Goal: Task Accomplishment & Management: Manage account settings

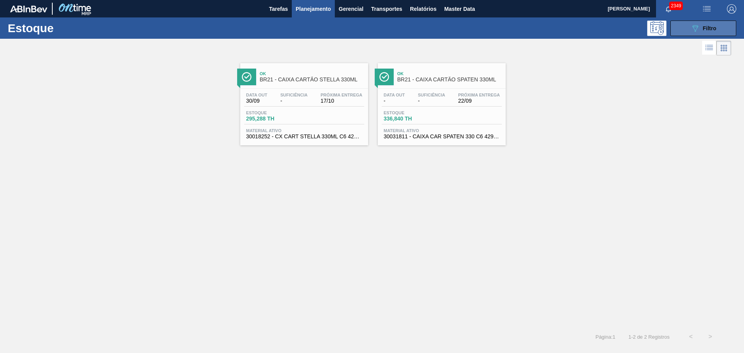
click at [679, 31] on button "089F7B8B-B2A5-4AFE-B5C0-19BA573D28AC Filtro" at bounding box center [704, 29] width 66 height 16
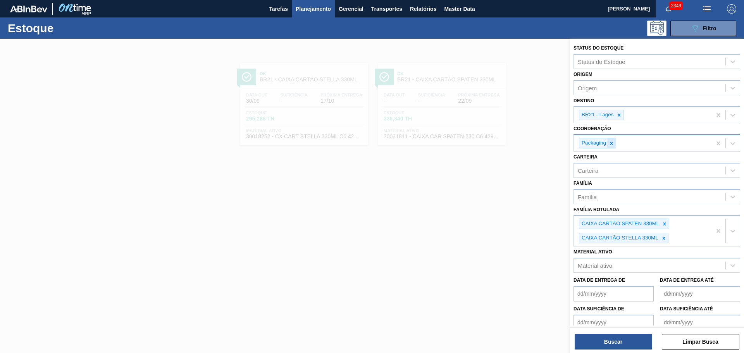
click at [614, 143] on icon at bounding box center [611, 143] width 5 height 5
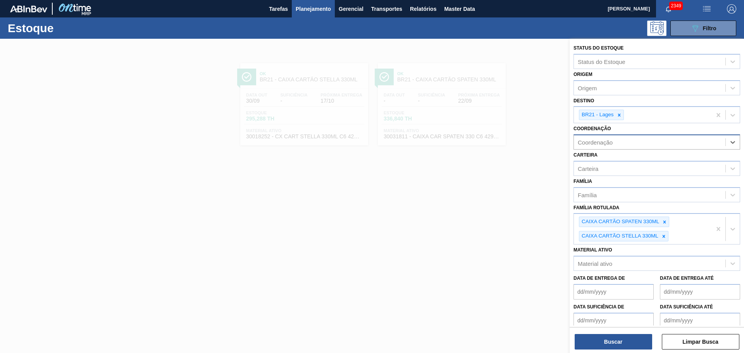
click at [538, 114] on div at bounding box center [372, 215] width 744 height 353
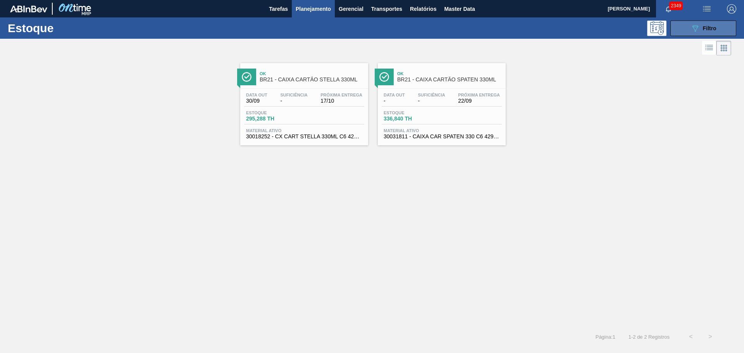
click at [698, 26] on icon at bounding box center [696, 28] width 6 height 7
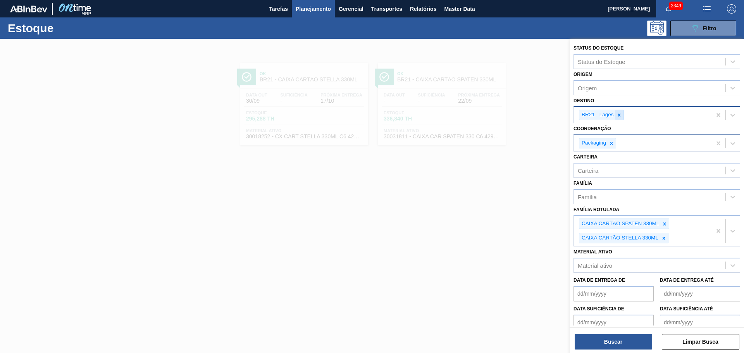
click at [621, 114] on icon at bounding box center [619, 114] width 5 height 5
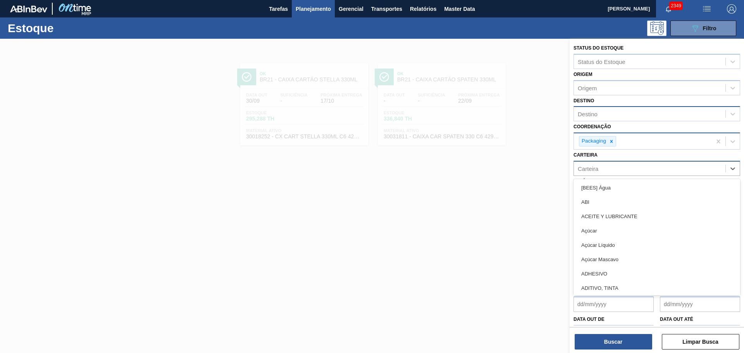
click at [645, 168] on div "Carteira" at bounding box center [650, 168] width 152 height 11
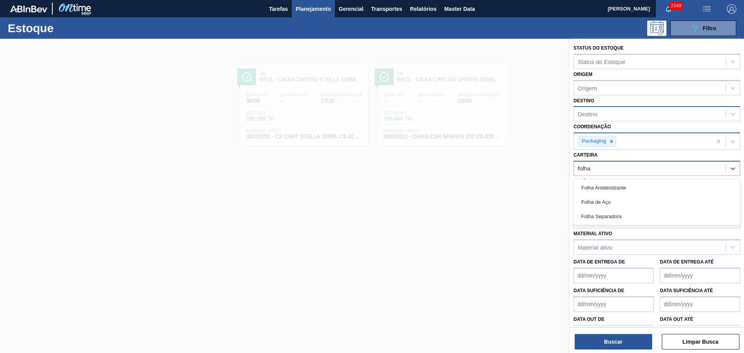
type input "folha s"
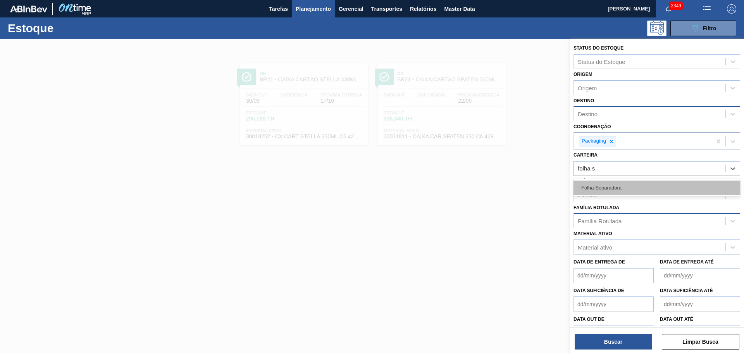
click at [644, 183] on div "Folha Separadora" at bounding box center [657, 188] width 167 height 14
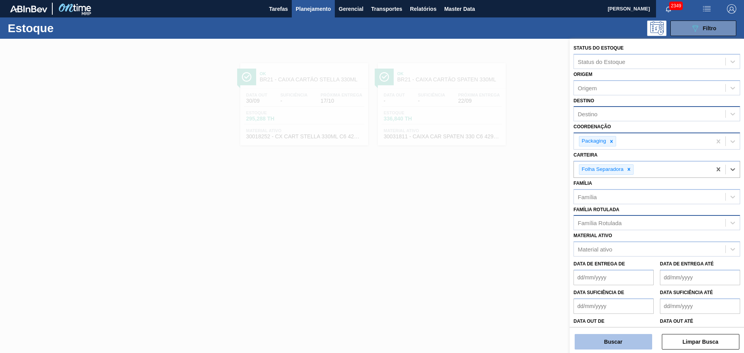
click at [631, 340] on button "Buscar" at bounding box center [614, 342] width 78 height 16
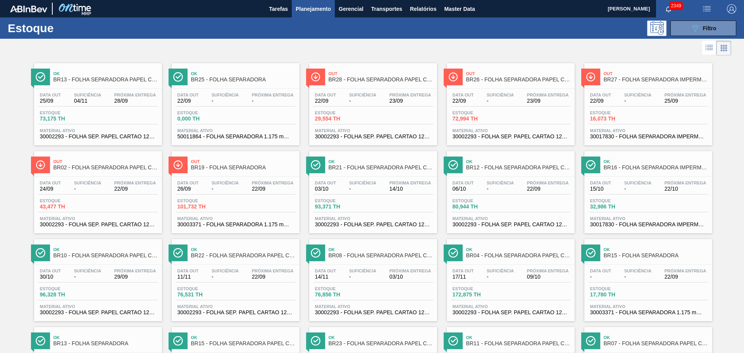
drag, startPoint x: 226, startPoint y: 88, endPoint x: 381, endPoint y: 54, distance: 158.3
click at [381, 54] on div at bounding box center [365, 48] width 731 height 19
click at [700, 25] on div "089F7B8B-B2A5-4AFE-B5C0-19BA573D28AC Filtro" at bounding box center [704, 28] width 26 height 9
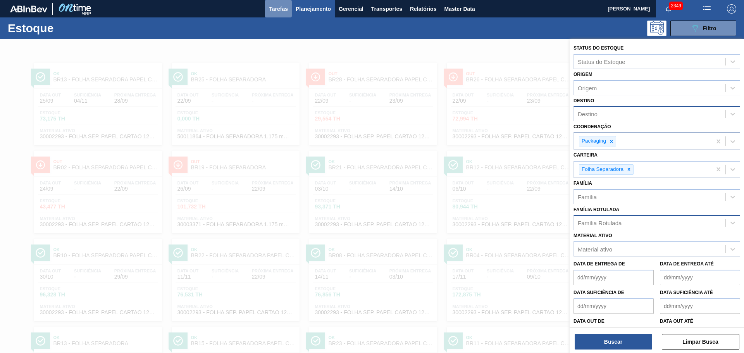
click at [278, 12] on span "Tarefas" at bounding box center [278, 8] width 19 height 9
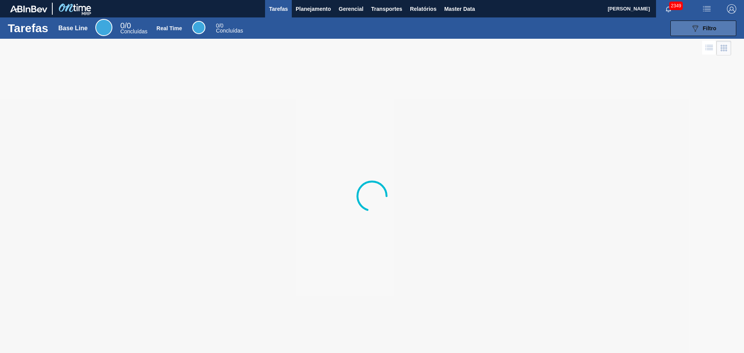
click at [714, 30] on span "Filtro" at bounding box center [710, 28] width 14 height 6
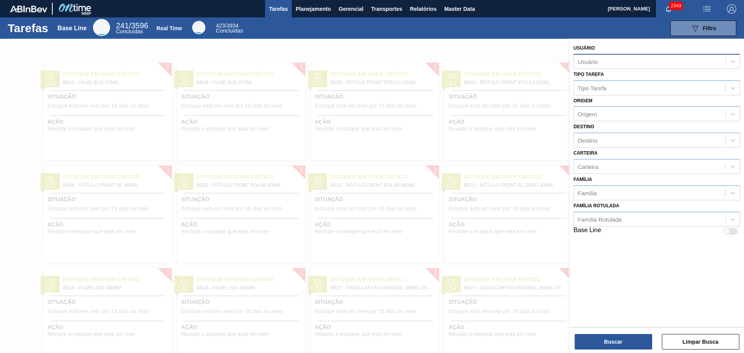
click at [645, 64] on div "Usuário" at bounding box center [650, 61] width 152 height 11
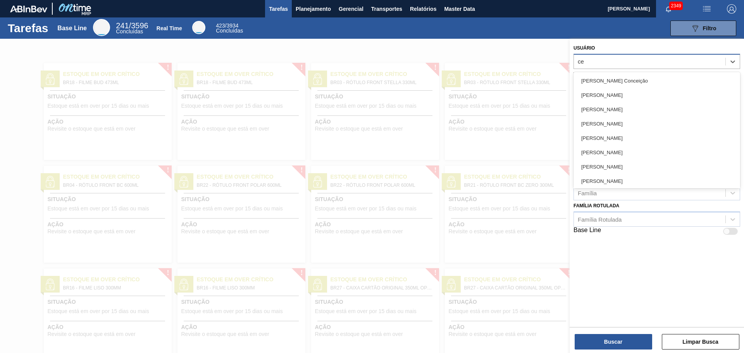
type input "cez"
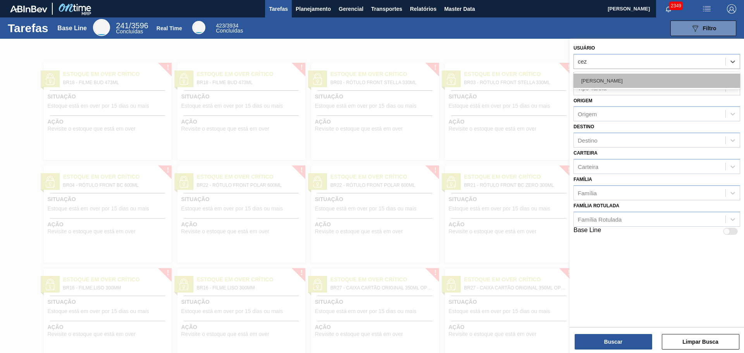
click at [646, 85] on div "CEZAR LEAO PEREIRA DE CASTRO" at bounding box center [657, 81] width 167 height 14
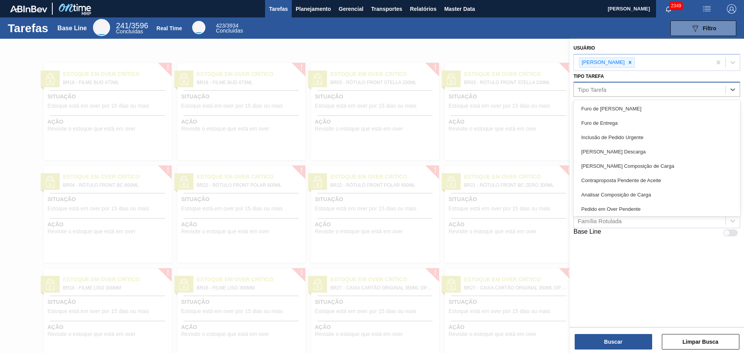
click at [615, 85] on div "Tipo Tarefa" at bounding box center [650, 89] width 152 height 11
type Tarefa "ne"
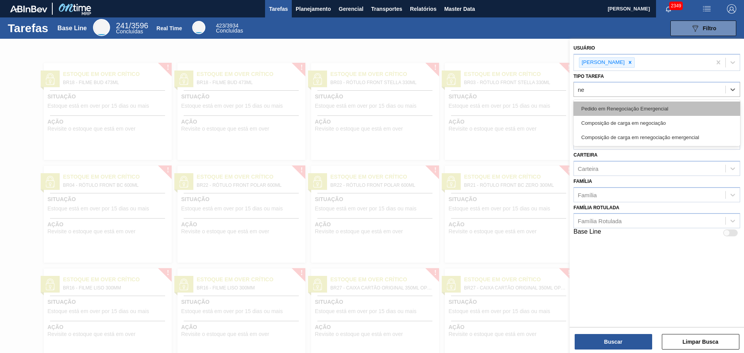
click at [630, 103] on div "Pedido em Renegociação Emergencial" at bounding box center [657, 109] width 167 height 14
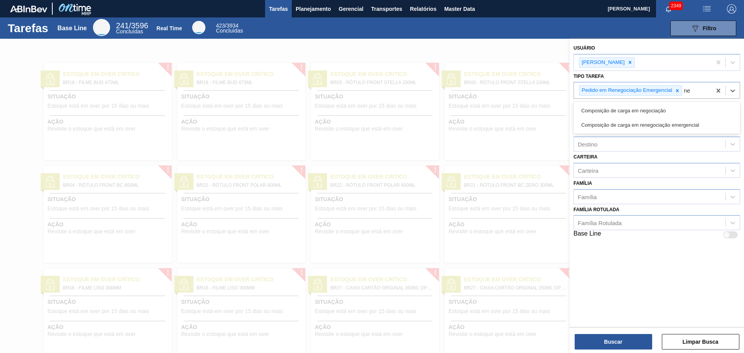
type Tarefa "neg"
click at [662, 107] on div "Composição de carga em negociação" at bounding box center [657, 110] width 167 height 14
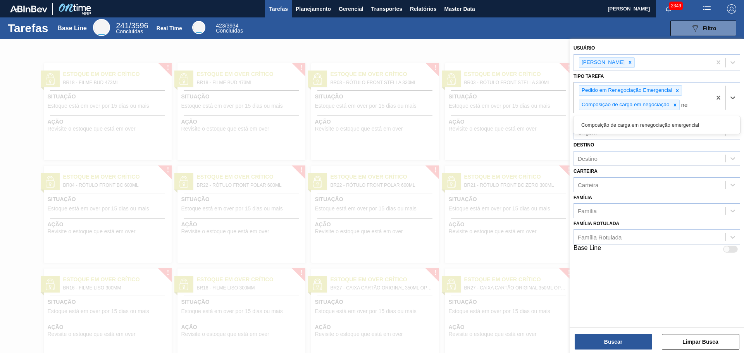
type Tarefa "neg"
click at [687, 120] on div "Composição de carga em renegociação emergencial" at bounding box center [657, 125] width 167 height 14
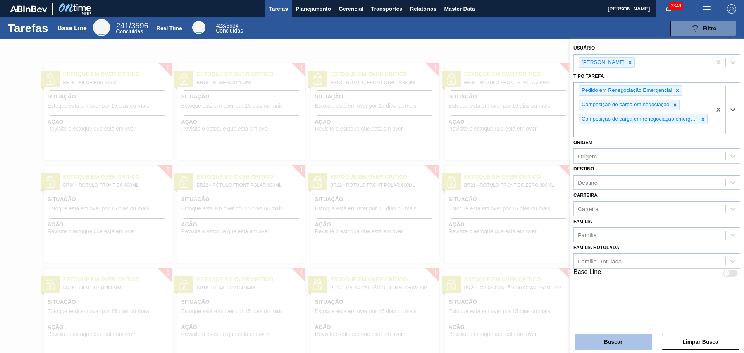
click at [616, 338] on button "Buscar" at bounding box center [614, 342] width 78 height 16
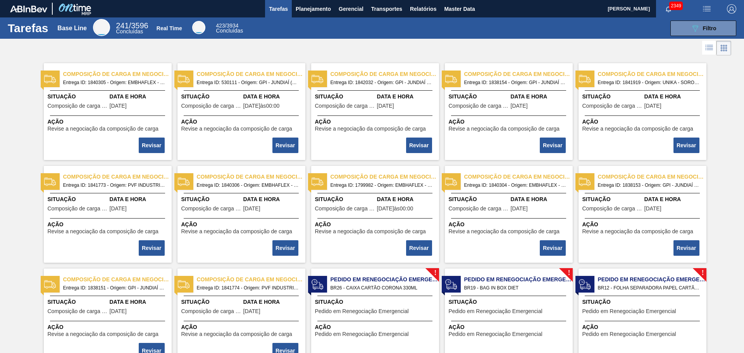
click at [712, 47] on icon at bounding box center [710, 47] width 6 height 0
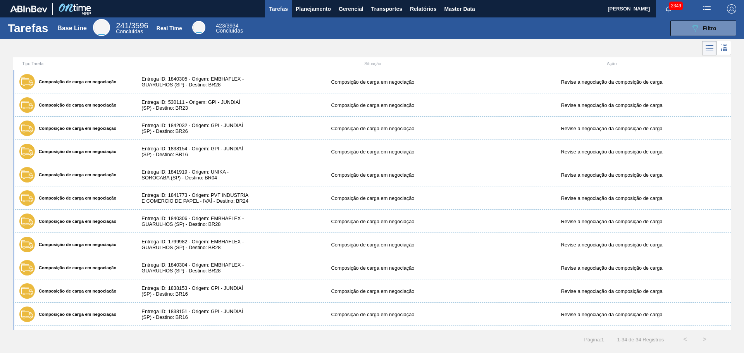
drag, startPoint x: 99, startPoint y: 106, endPoint x: 126, endPoint y: 56, distance: 56.9
click at [126, 56] on div at bounding box center [372, 48] width 744 height 19
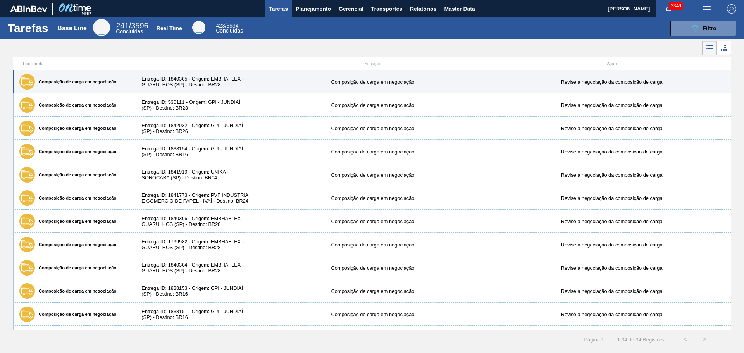
drag, startPoint x: 491, startPoint y: 104, endPoint x: 69, endPoint y: 82, distance: 422.7
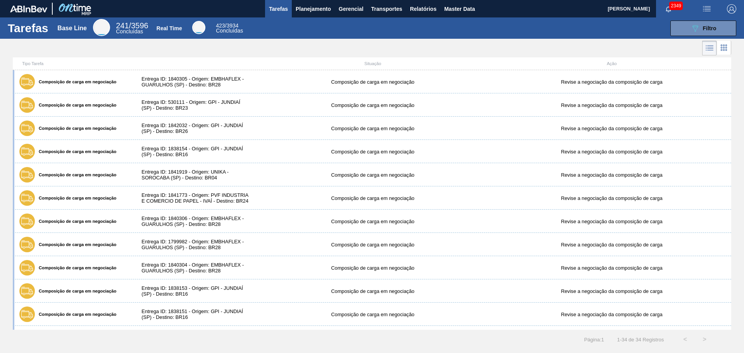
drag, startPoint x: 69, startPoint y: 82, endPoint x: 261, endPoint y: 45, distance: 196.2
click at [261, 45] on div at bounding box center [372, 48] width 744 height 19
click at [710, 49] on icon at bounding box center [710, 48] width 6 height 0
click at [724, 48] on icon at bounding box center [724, 48] width 2 height 2
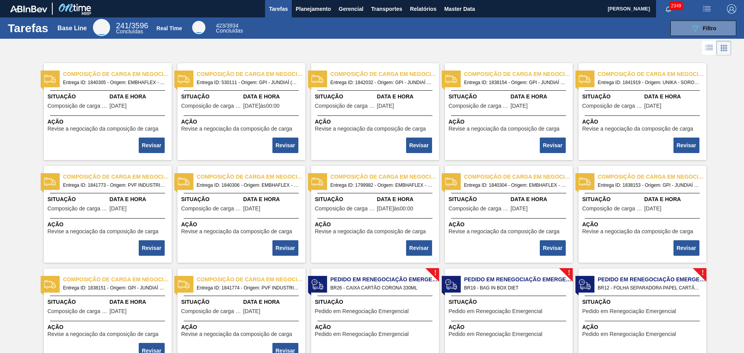
click at [702, 47] on li at bounding box center [709, 48] width 14 height 14
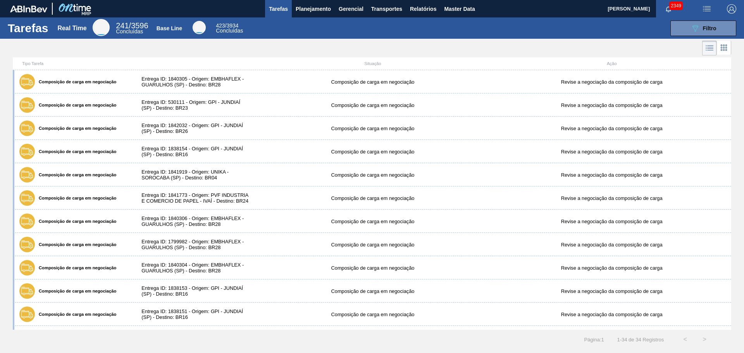
click at [720, 48] on icon at bounding box center [723, 47] width 9 height 9
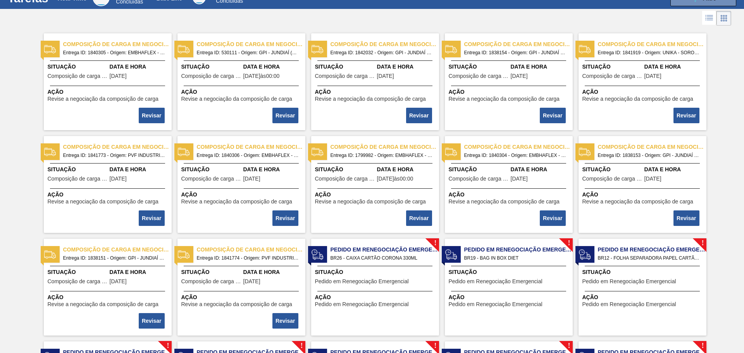
scroll to position [39, 0]
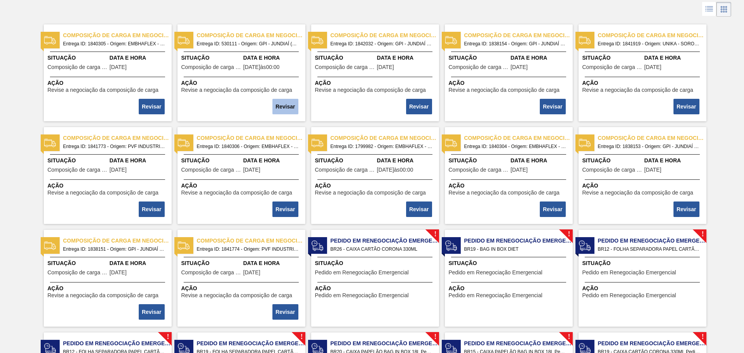
click at [286, 108] on button "Revisar" at bounding box center [286, 107] width 26 height 16
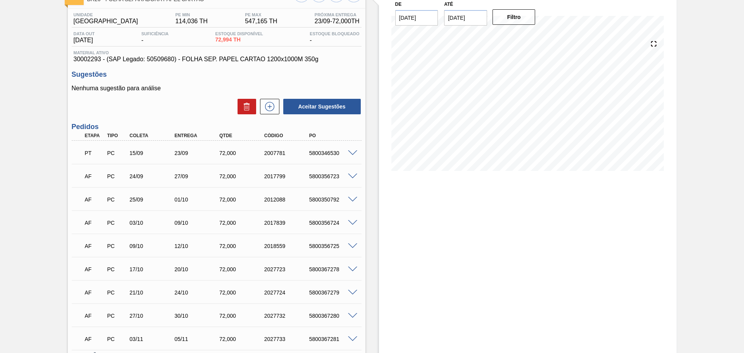
scroll to position [116, 0]
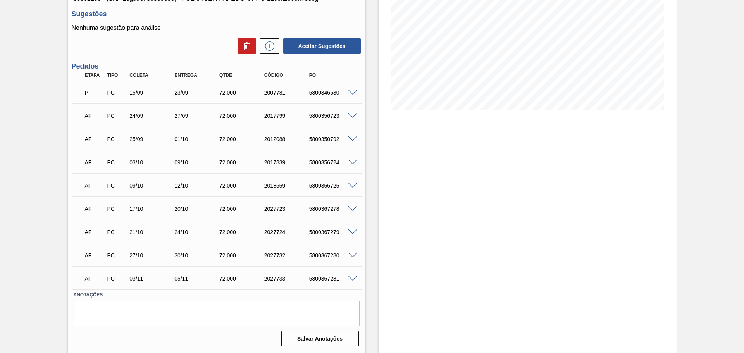
click at [350, 116] on span at bounding box center [352, 116] width 9 height 6
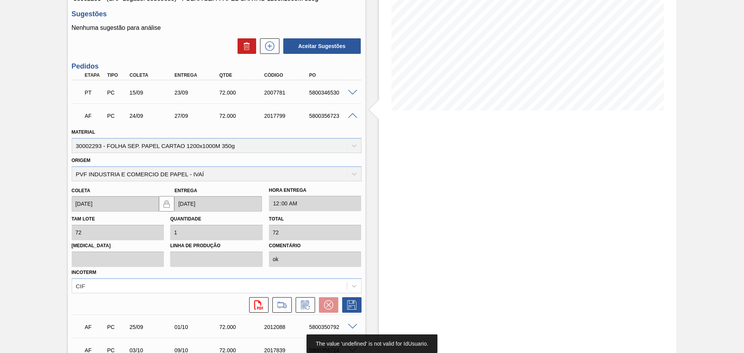
click at [350, 116] on span at bounding box center [352, 116] width 9 height 6
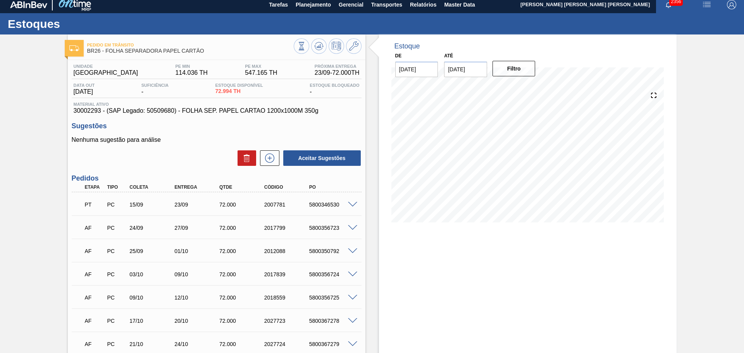
scroll to position [0, 0]
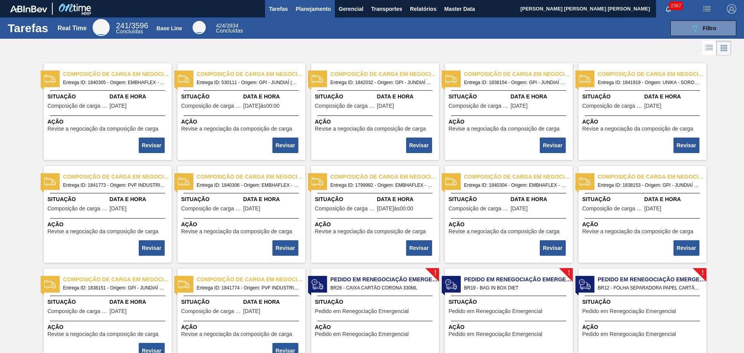
click at [312, 7] on span "Planejamento" at bounding box center [313, 8] width 35 height 9
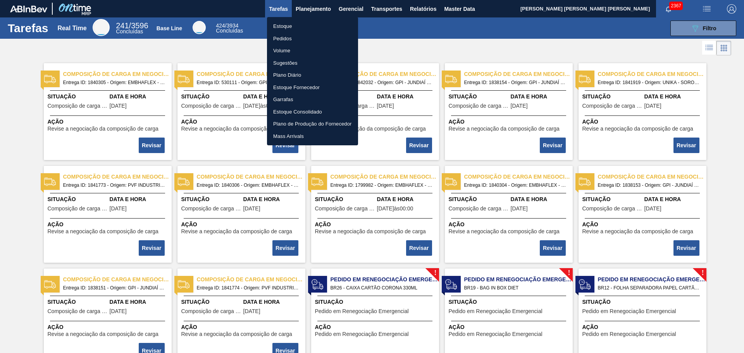
click at [305, 26] on li "Estoque" at bounding box center [312, 26] width 91 height 12
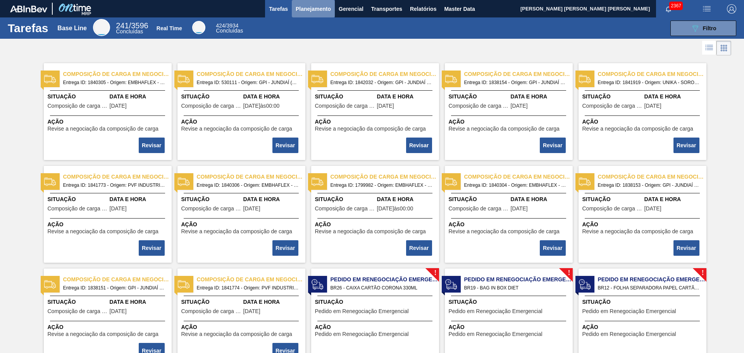
click at [306, 3] on button "Planejamento" at bounding box center [313, 8] width 43 height 17
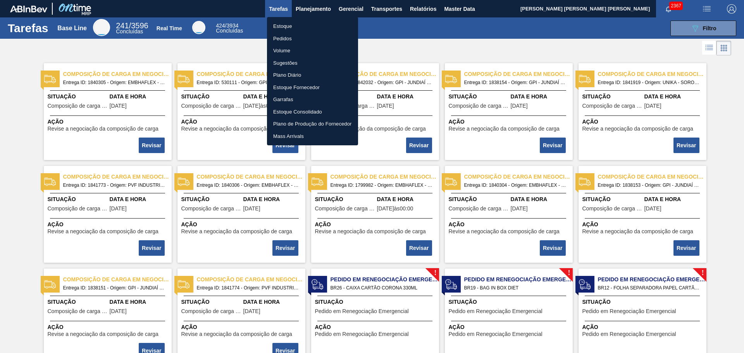
click at [300, 23] on li "Estoque" at bounding box center [312, 26] width 91 height 12
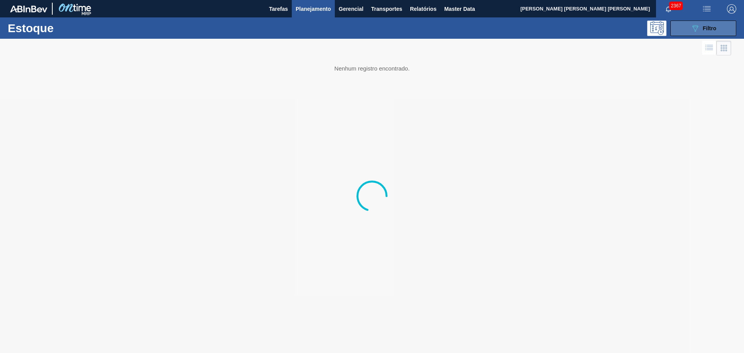
click at [695, 35] on button "089F7B8B-B2A5-4AFE-B5C0-19BA573D28AC Filtro" at bounding box center [704, 29] width 66 height 16
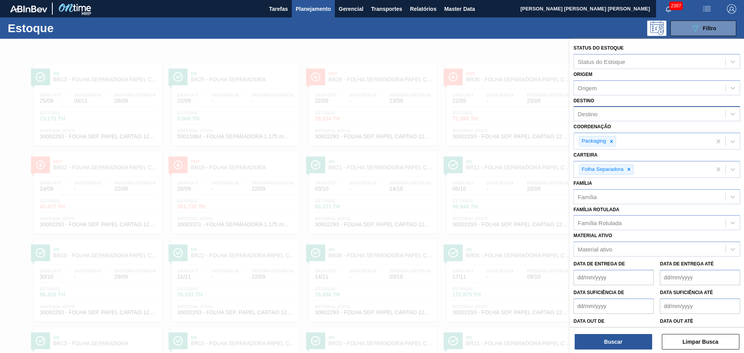
click at [601, 110] on div "Destino" at bounding box center [650, 114] width 152 height 11
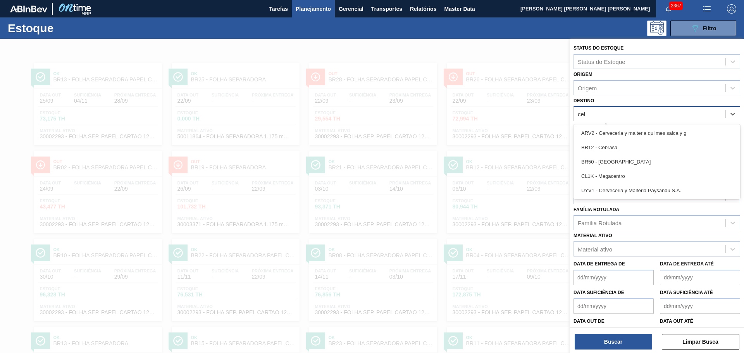
type input "cebr"
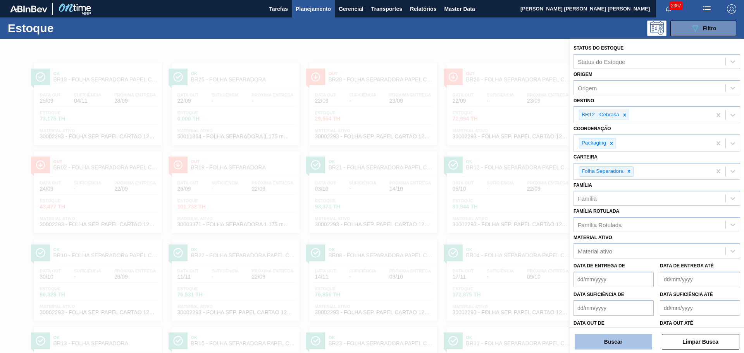
click at [611, 344] on button "Buscar" at bounding box center [614, 342] width 78 height 16
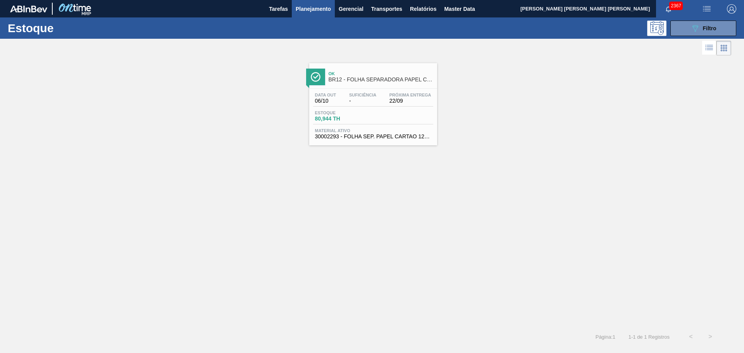
click at [316, 12] on span "Planejamento" at bounding box center [313, 8] width 35 height 9
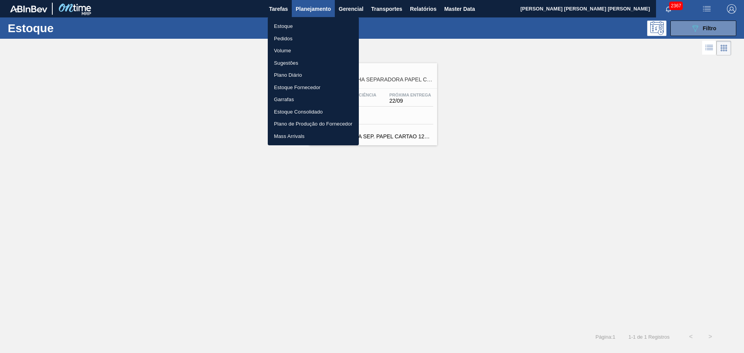
click at [296, 34] on li "Pedidos" at bounding box center [313, 39] width 91 height 12
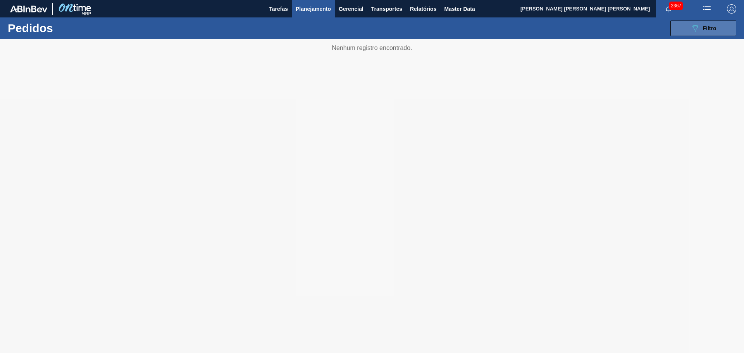
click at [690, 26] on button "089F7B8B-B2A5-4AFE-B5C0-19BA573D28AC Filtro" at bounding box center [704, 29] width 66 height 16
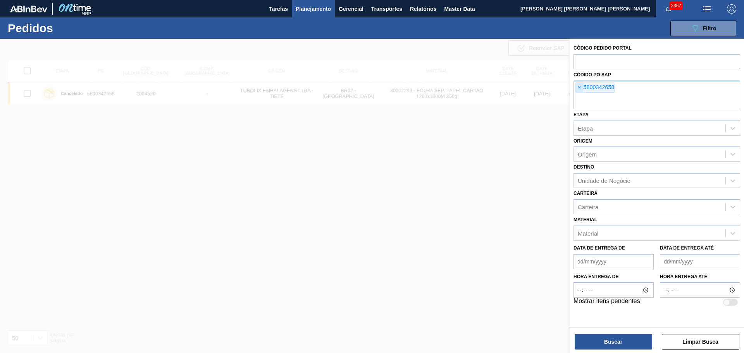
click at [580, 89] on span "×" at bounding box center [579, 87] width 7 height 9
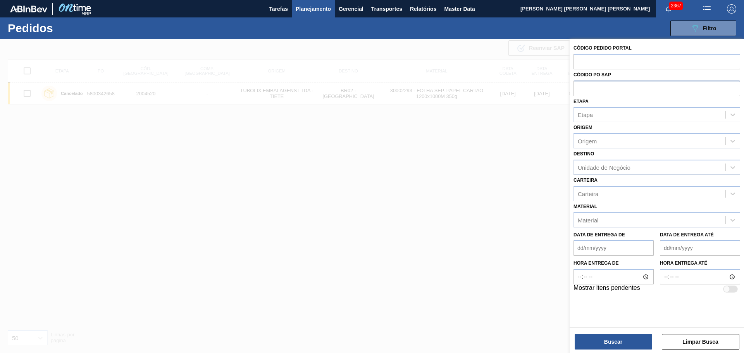
paste input "4200385827"
type input "4200385827"
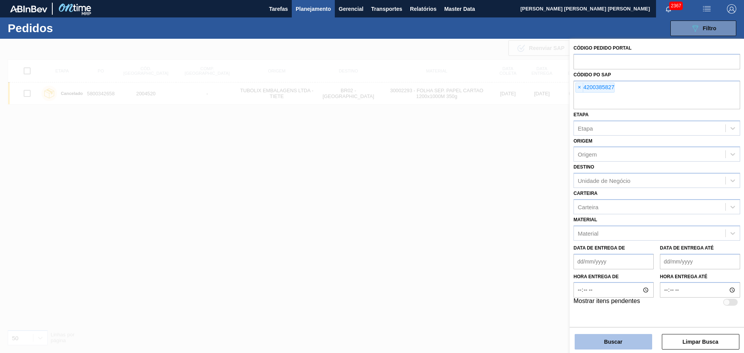
click at [623, 340] on button "Buscar" at bounding box center [614, 342] width 78 height 16
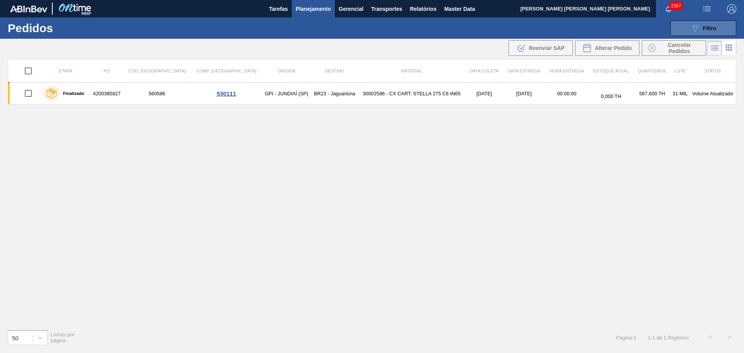
click at [707, 24] on div "089F7B8B-B2A5-4AFE-B5C0-19BA573D28AC Filtro" at bounding box center [704, 28] width 26 height 9
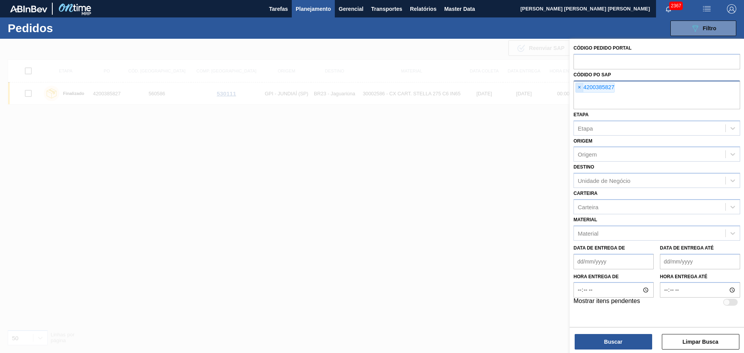
click at [579, 89] on span "×" at bounding box center [579, 87] width 7 height 9
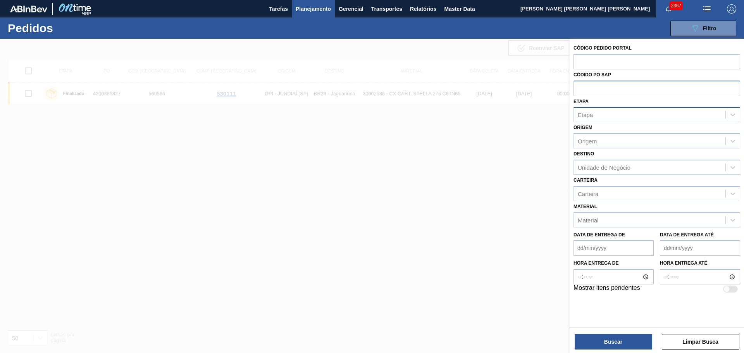
click at [605, 114] on div "Etapa" at bounding box center [650, 114] width 152 height 11
type input "COMP"
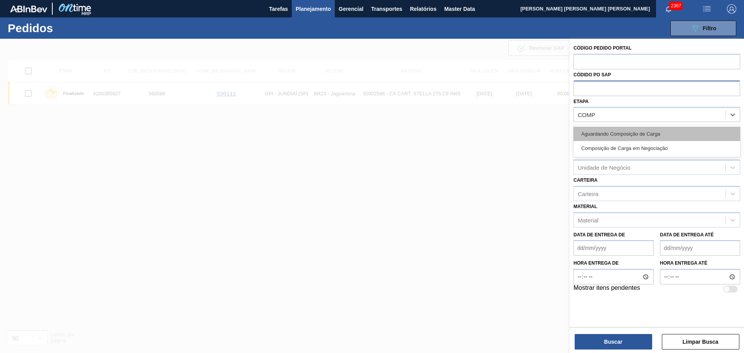
click at [630, 131] on div "Aguardando Composição de Carga" at bounding box center [657, 134] width 167 height 14
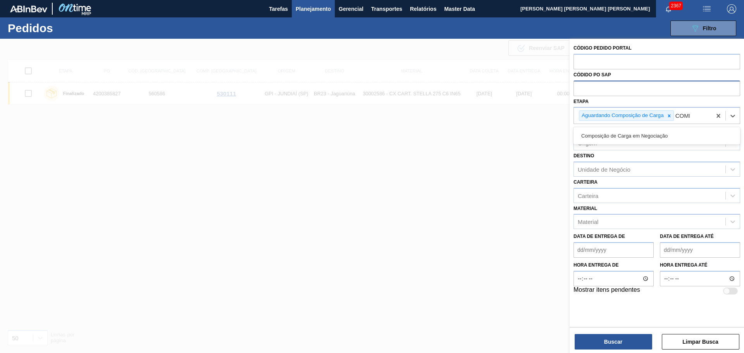
type input "COMPO"
click at [630, 131] on div "Composição de Carga em Negociação" at bounding box center [657, 136] width 167 height 14
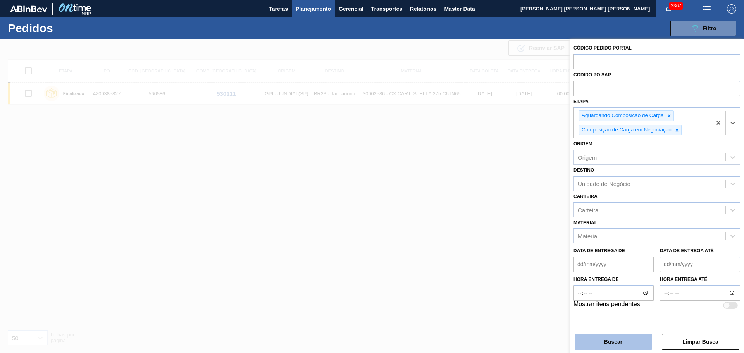
click at [635, 345] on button "Buscar" at bounding box center [614, 342] width 78 height 16
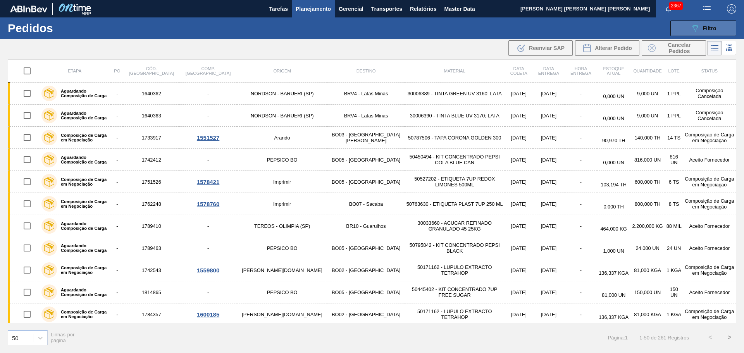
click at [682, 27] on button "089F7B8B-B2A5-4AFE-B5C0-19BA573D28AC Filtro" at bounding box center [704, 29] width 66 height 16
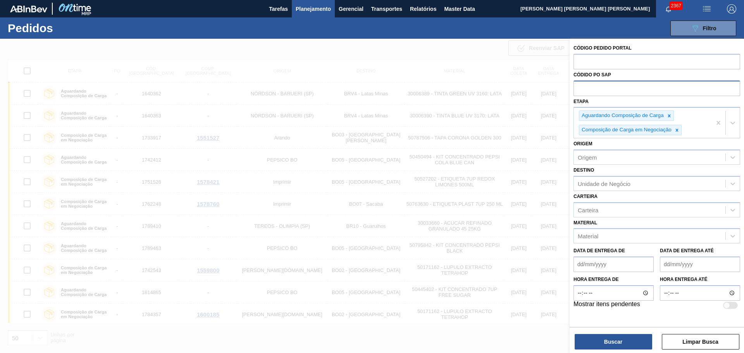
click at [444, 47] on div at bounding box center [372, 215] width 744 height 353
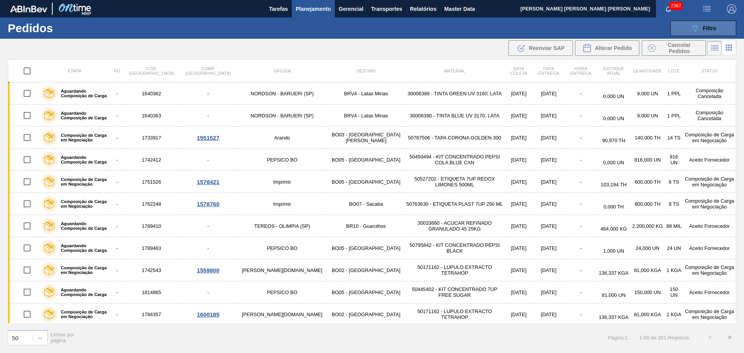
click at [692, 26] on icon "089F7B8B-B2A5-4AFE-B5C0-19BA573D28AC" at bounding box center [695, 28] width 9 height 9
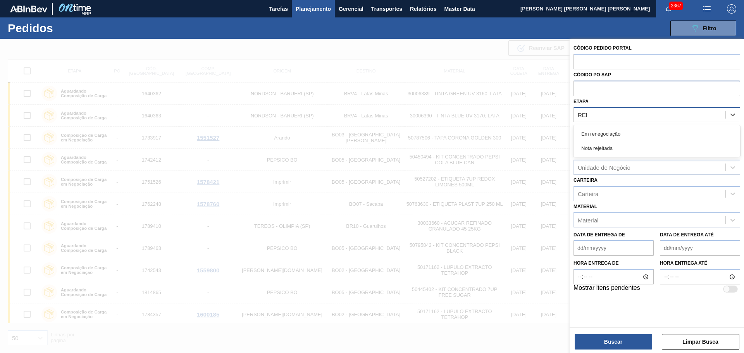
type input "RENE"
click at [639, 137] on div "Em renegociação" at bounding box center [657, 134] width 167 height 14
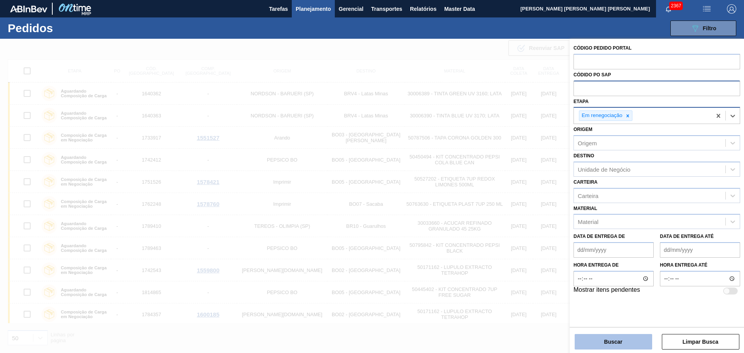
click at [627, 344] on button "Buscar" at bounding box center [614, 342] width 78 height 16
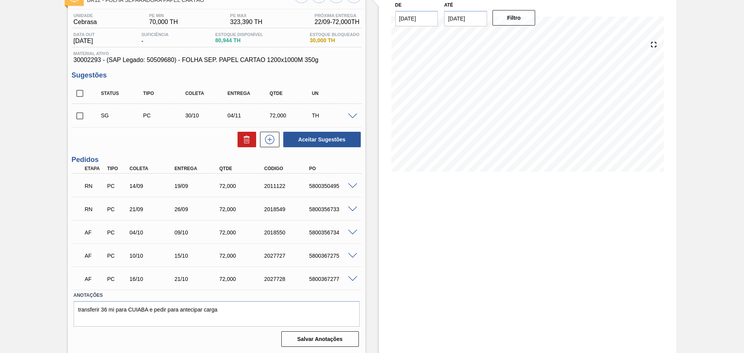
scroll to position [55, 0]
click at [351, 184] on span at bounding box center [352, 186] width 9 height 6
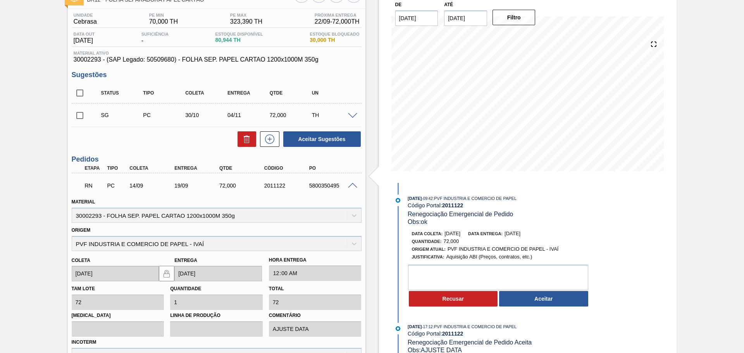
click at [83, 90] on input "checkbox" at bounding box center [80, 93] width 16 height 16
checkbox input "true"
click at [245, 140] on icon at bounding box center [245, 140] width 0 height 4
checkbox input "false"
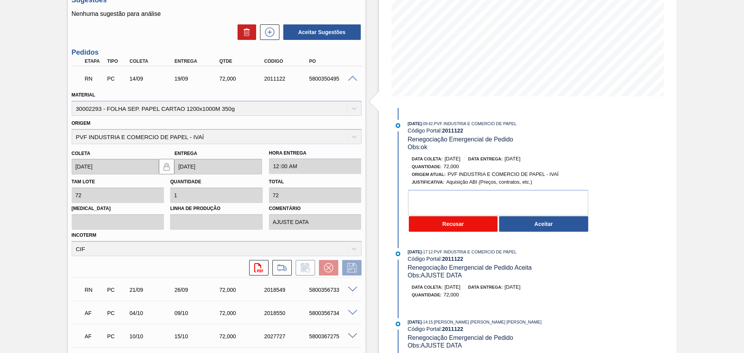
scroll to position [131, 0]
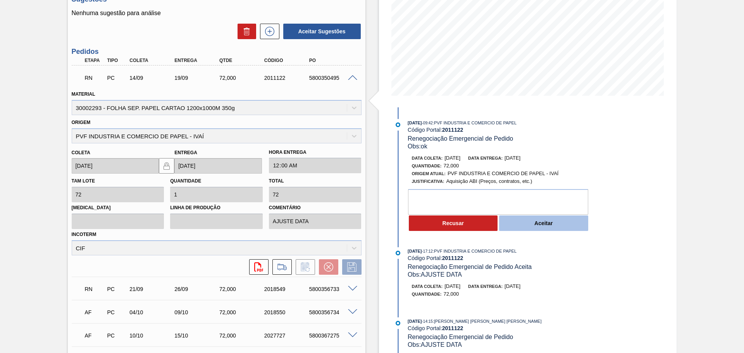
click at [518, 222] on button "Aceitar" at bounding box center [543, 224] width 89 height 16
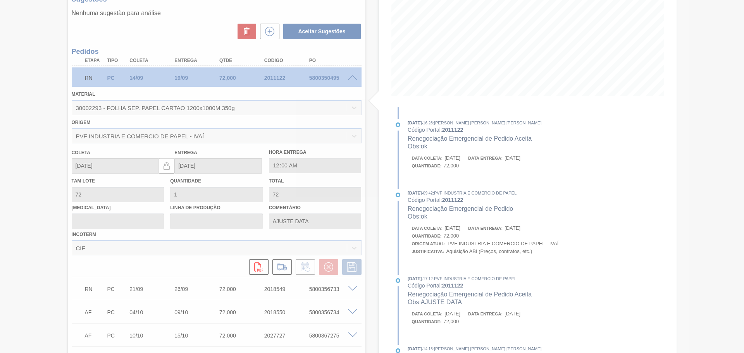
type input "ok"
type input "[DATE]"
type input "23/09/2025"
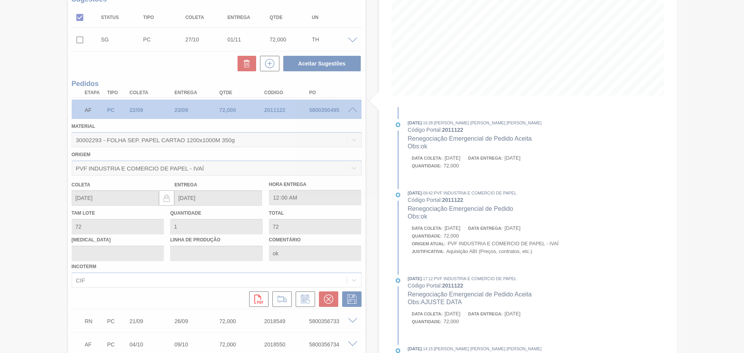
scroll to position [55, 0]
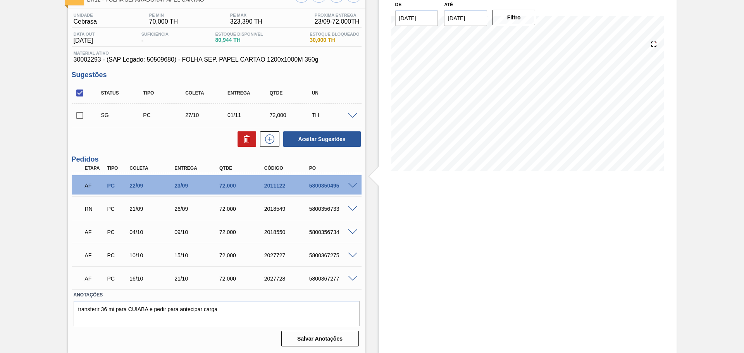
click at [353, 209] on span at bounding box center [352, 209] width 9 height 6
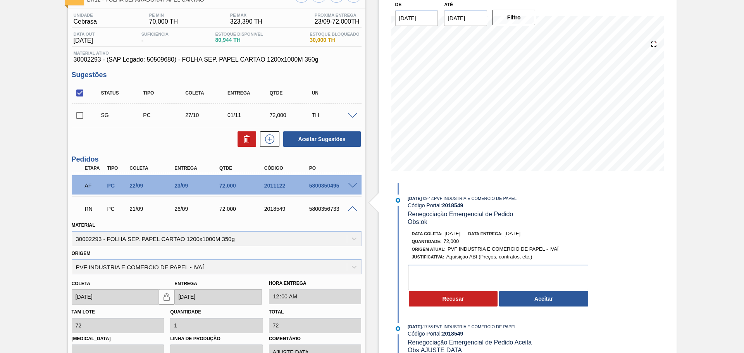
click at [543, 297] on button "Aceitar" at bounding box center [543, 299] width 89 height 16
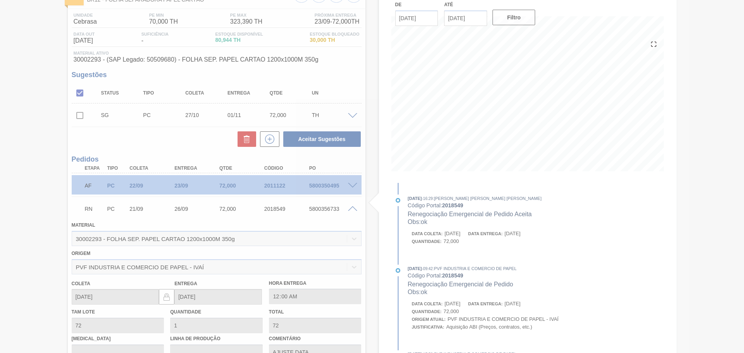
type input "ok"
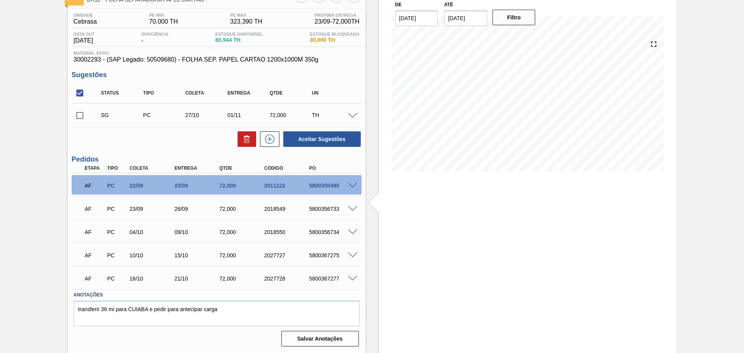
click at [348, 231] on span at bounding box center [352, 232] width 9 height 6
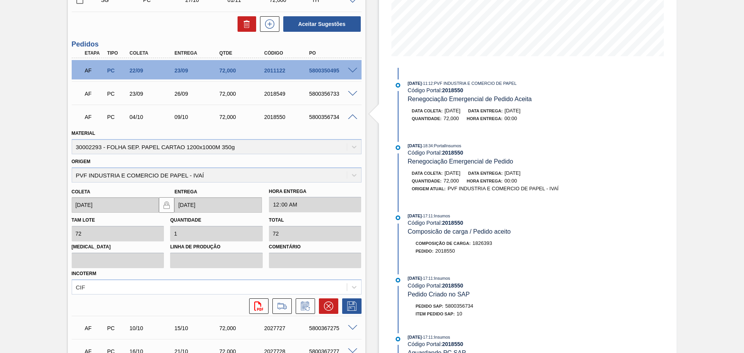
scroll to position [172, 0]
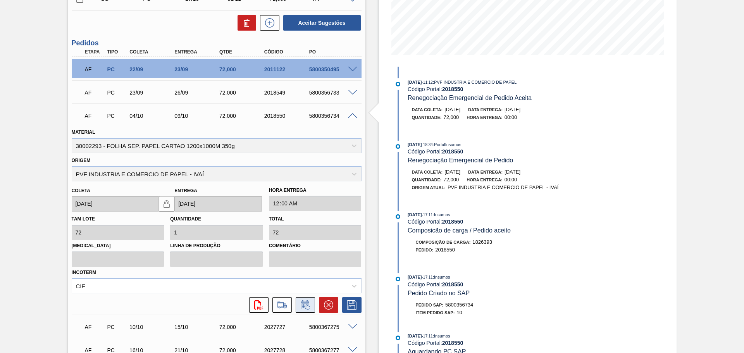
click at [304, 304] on icon at bounding box center [305, 304] width 12 height 9
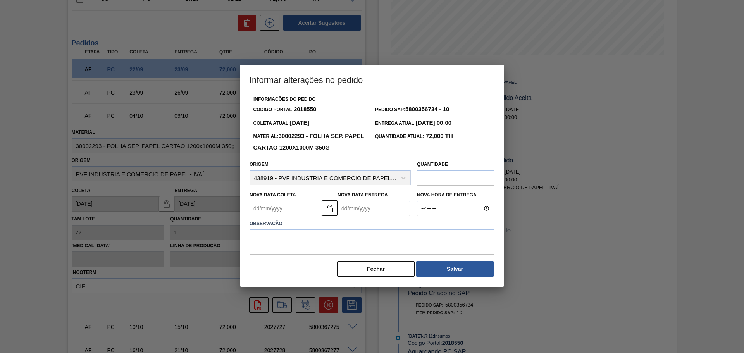
click at [364, 210] on Entrega2018550 "Nova Data Entrega" at bounding box center [374, 209] width 72 height 16
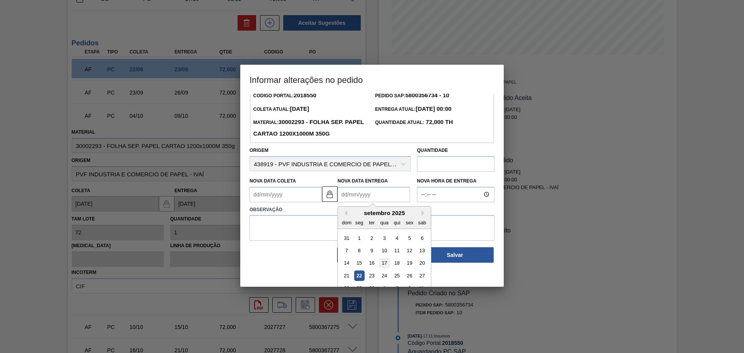
scroll to position [26, 0]
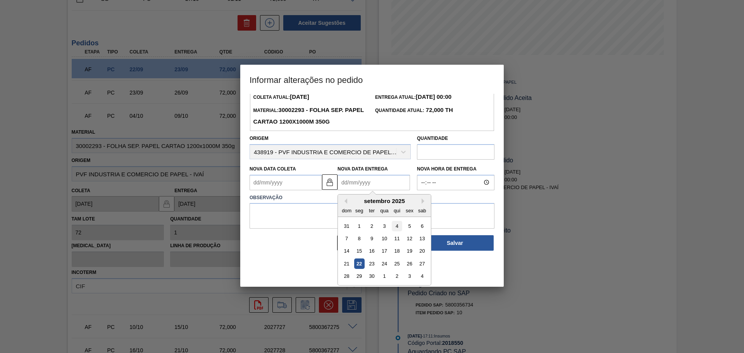
click at [396, 229] on div "4" at bounding box center [397, 226] width 10 height 10
type Coleta2018550 "30/08/2025"
type Entrega2018550 "04/09/2025"
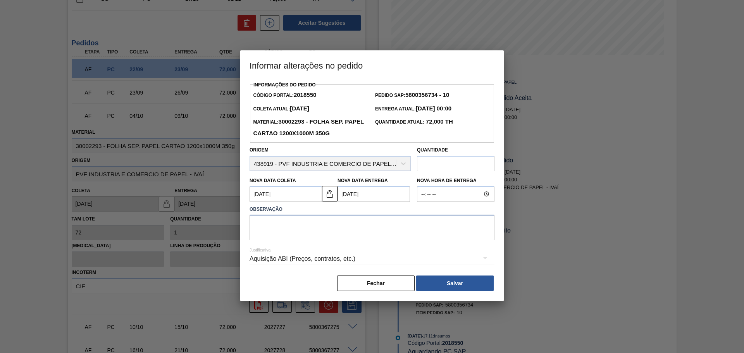
click at [353, 238] on textarea at bounding box center [372, 228] width 245 height 26
type textarea "AJUSTE DATA"
click at [354, 260] on div "Aquisição ABI (Preços, contratos, etc.)" at bounding box center [372, 259] width 245 height 22
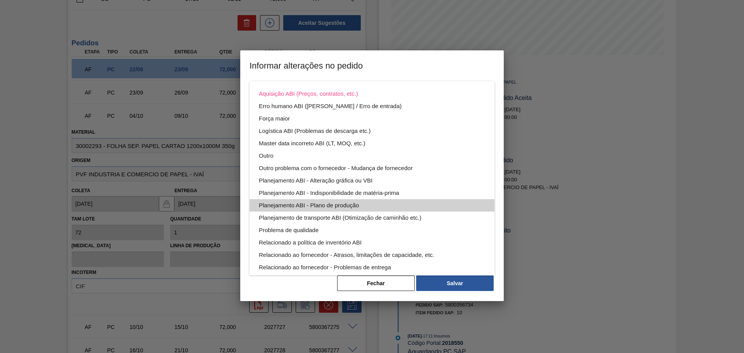
click at [391, 204] on div "Planejamento ABI - Plano de produção" at bounding box center [372, 205] width 226 height 12
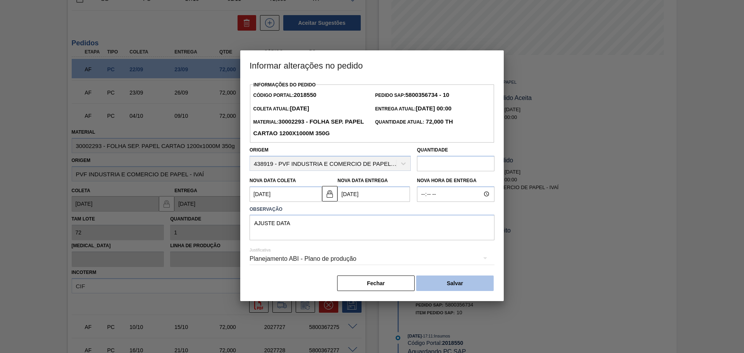
click at [463, 284] on button "Salvar" at bounding box center [455, 284] width 78 height 16
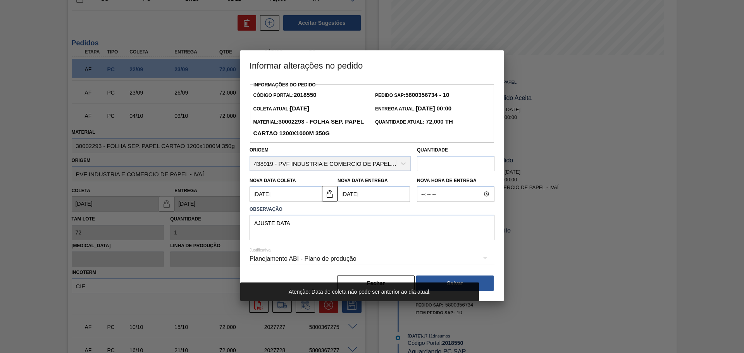
click at [362, 192] on Entrega2018550 "04/09/2025" at bounding box center [374, 194] width 72 height 16
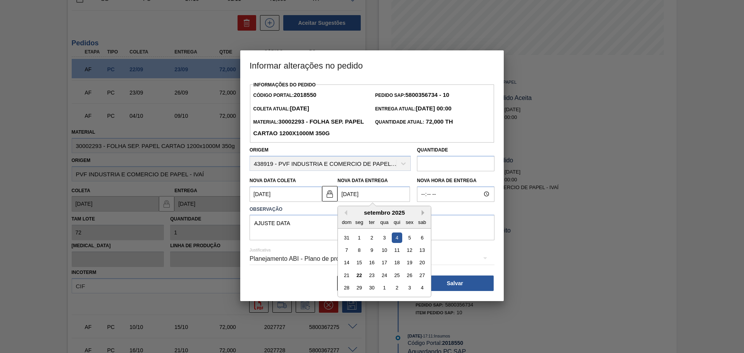
click at [424, 212] on button "Next Month" at bounding box center [424, 212] width 5 height 5
click at [425, 236] on div "4" at bounding box center [422, 237] width 10 height 10
type Coleta2018550 "29/09/2025"
type Entrega2018550 "04/10/2025"
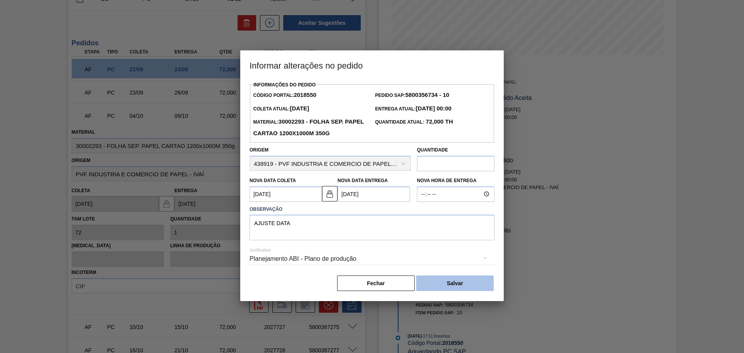
click at [457, 280] on button "Salvar" at bounding box center [455, 284] width 78 height 16
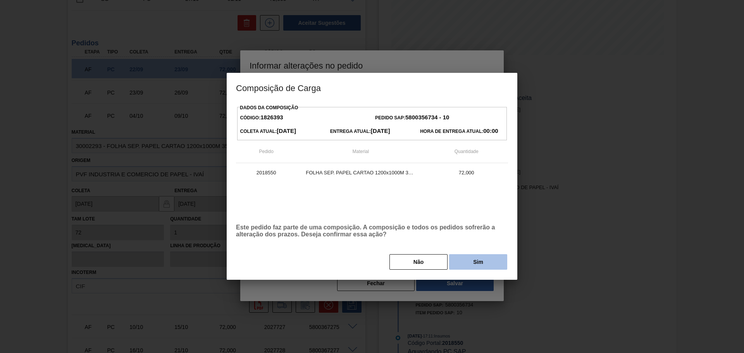
click at [467, 267] on button "Sim" at bounding box center [478, 262] width 58 height 16
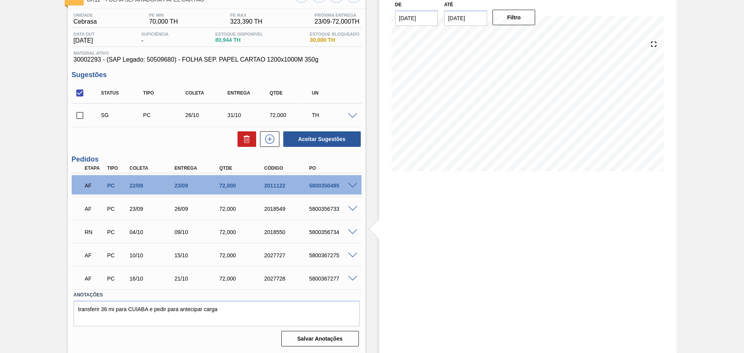
scroll to position [55, 0]
click at [84, 92] on input "checkbox" at bounding box center [80, 93] width 16 height 16
checkbox input "true"
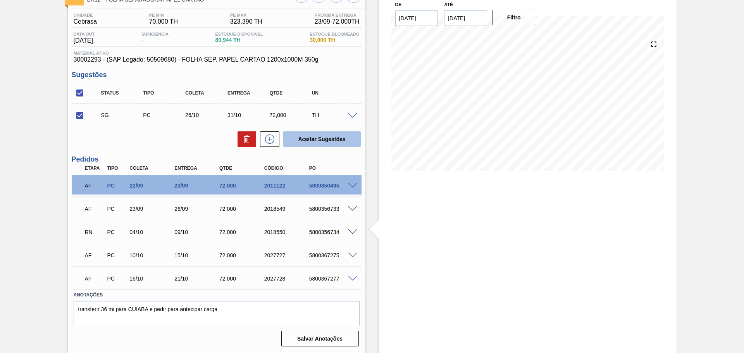
click at [352, 133] on button "Aceitar Sugestões" at bounding box center [322, 139] width 78 height 16
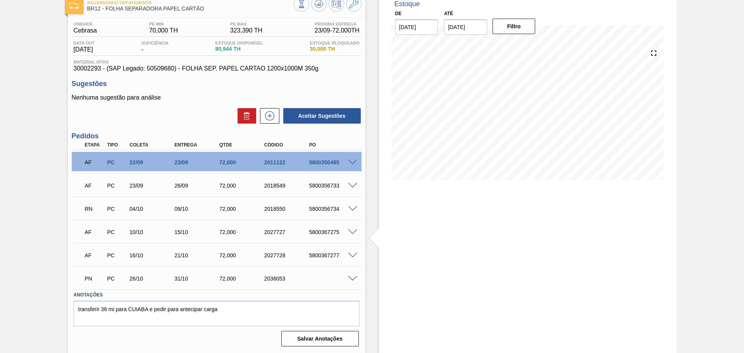
scroll to position [47, 0]
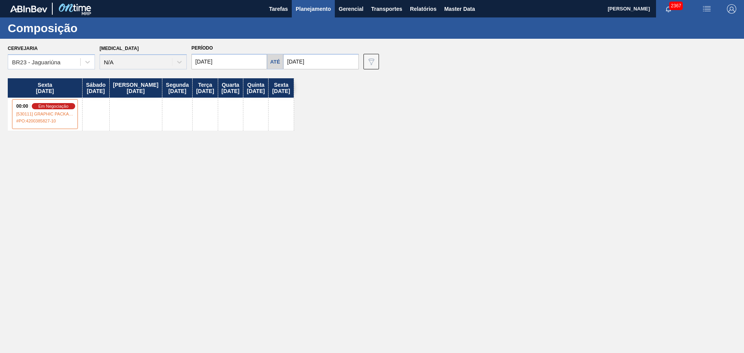
click at [29, 116] on span "[530111] GRAPHIC PACKAGING INTERNATIONAL DO - 0000311612" at bounding box center [45, 114] width 58 height 5
click at [59, 112] on span "[530111] GRAPHIC PACKAGING INTERNATIONAL DO - 0000311612" at bounding box center [45, 114] width 58 height 5
click at [57, 105] on span "em negociação" at bounding box center [53, 105] width 33 height 5
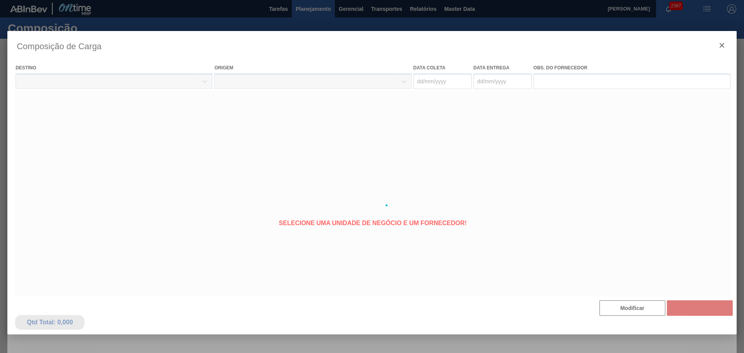
type coleta "30/07/2021"
type entrega "30/07/2021"
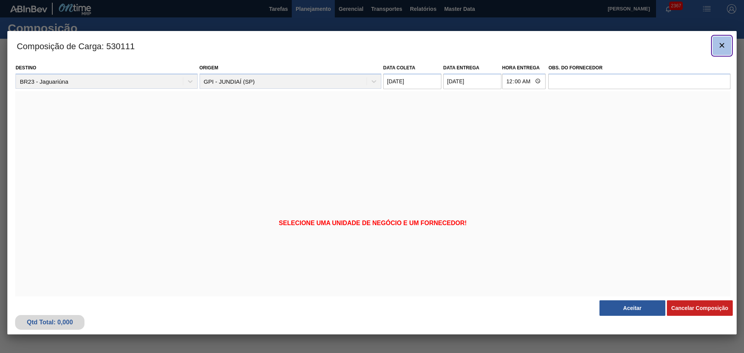
click at [724, 46] on icon "botão de ícone" at bounding box center [721, 45] width 9 height 9
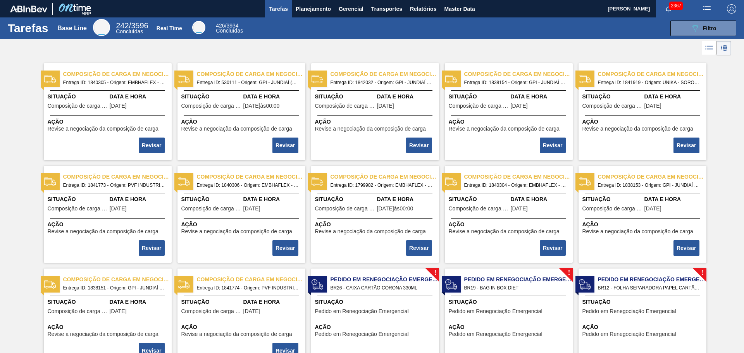
click at [263, 101] on div "Data e Hora 30/07/2021 às 00:00" at bounding box center [273, 102] width 60 height 19
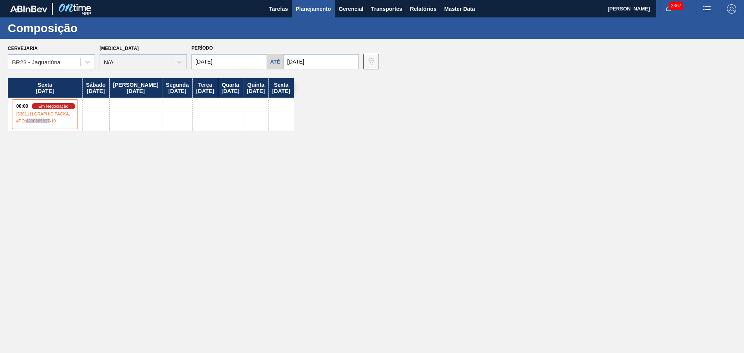
drag, startPoint x: 28, startPoint y: 121, endPoint x: 50, endPoint y: 121, distance: 22.5
click at [50, 121] on span "# PO : 4200385827-10" at bounding box center [45, 120] width 58 height 9
copy span "4200385827"
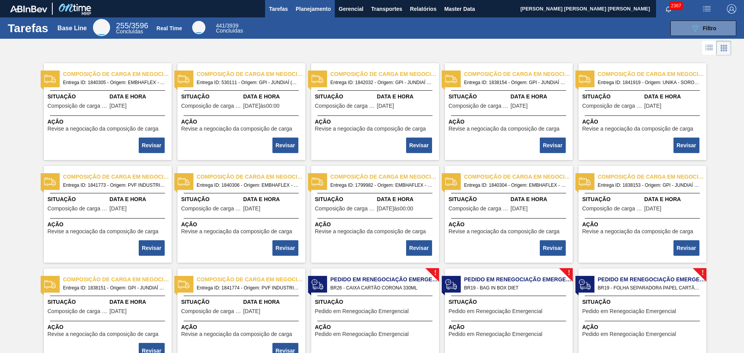
click at [316, 7] on span "Planejamento" at bounding box center [313, 8] width 35 height 9
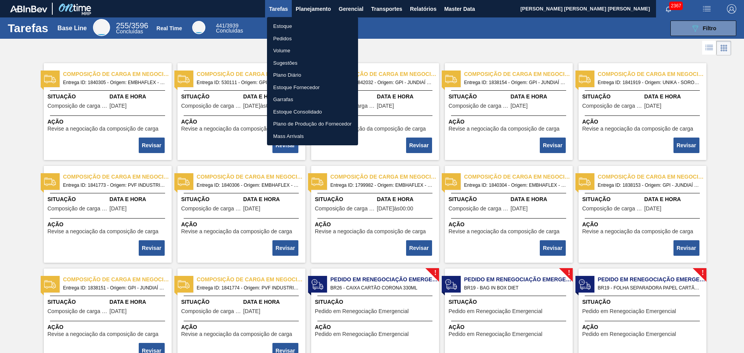
click at [305, 24] on li "Estoque" at bounding box center [312, 26] width 91 height 12
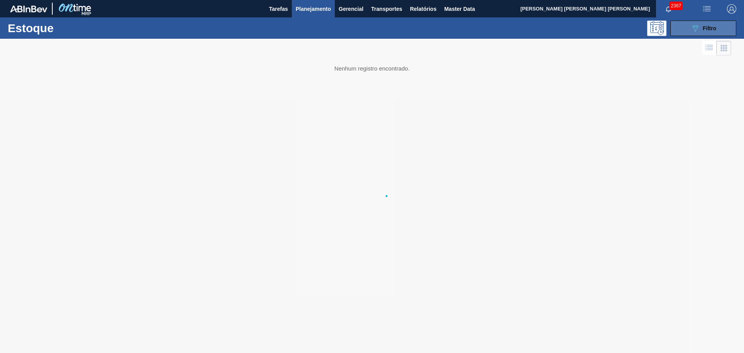
click at [711, 24] on div "089F7B8B-B2A5-4AFE-B5C0-19BA573D28AC Filtro" at bounding box center [704, 28] width 26 height 9
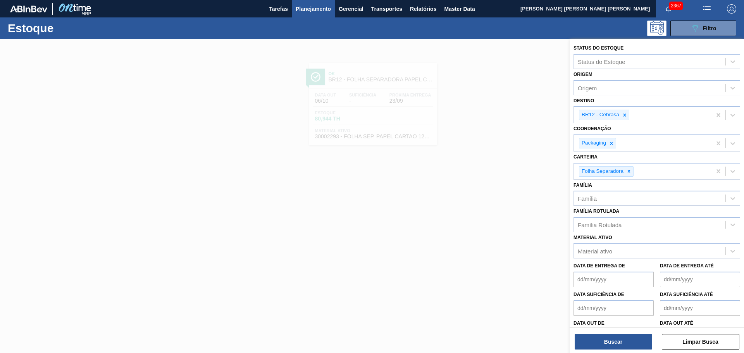
click at [319, 2] on button "Planejamento" at bounding box center [313, 8] width 43 height 17
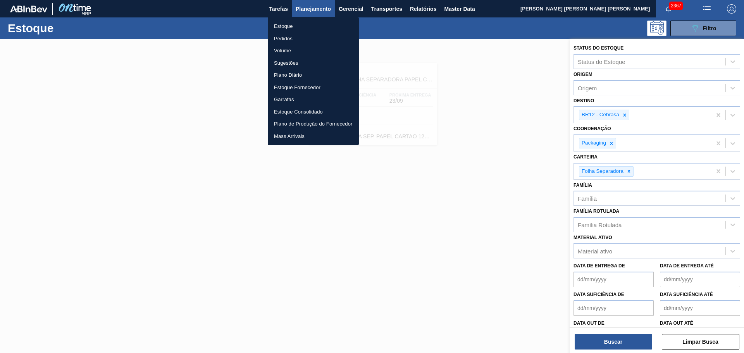
click at [297, 36] on li "Pedidos" at bounding box center [313, 39] width 91 height 12
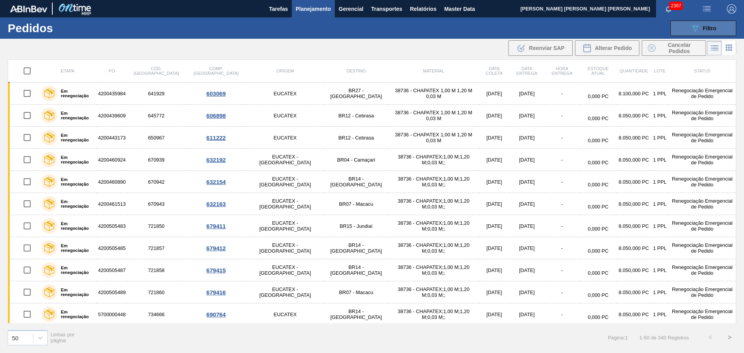
click at [693, 27] on icon "089F7B8B-B2A5-4AFE-B5C0-19BA573D28AC" at bounding box center [695, 28] width 9 height 9
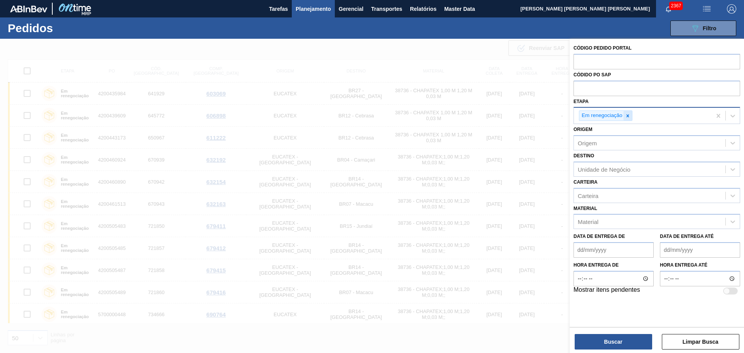
click at [628, 116] on icon at bounding box center [628, 115] width 3 height 3
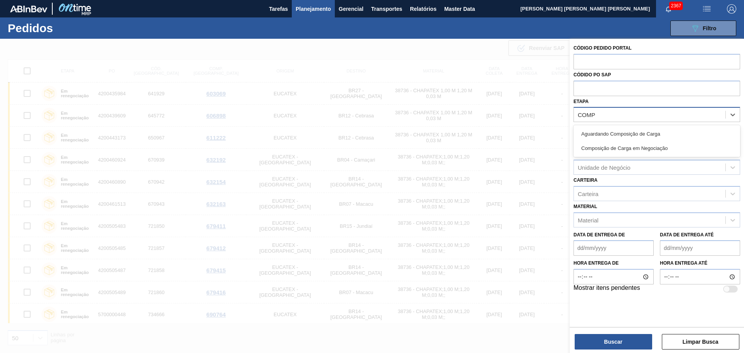
type input "COMPO"
click at [631, 131] on div "Aguardando Composição de Carga" at bounding box center [657, 134] width 167 height 14
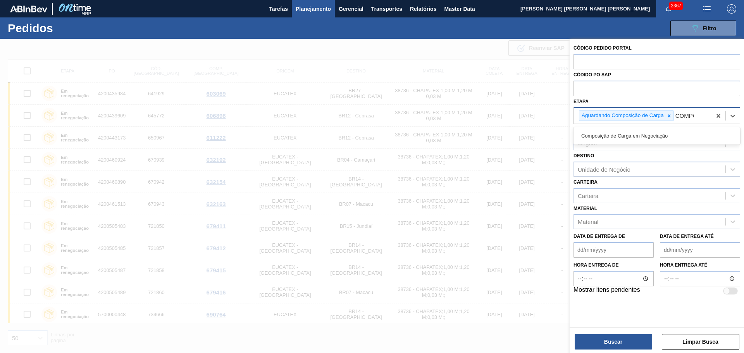
type input "COMPOS"
click at [631, 131] on div "Composição de Carga em Negociação" at bounding box center [657, 136] width 167 height 14
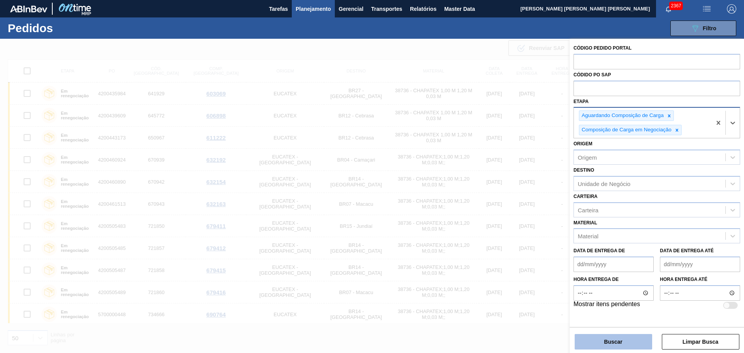
click at [599, 348] on button "Buscar" at bounding box center [614, 342] width 78 height 16
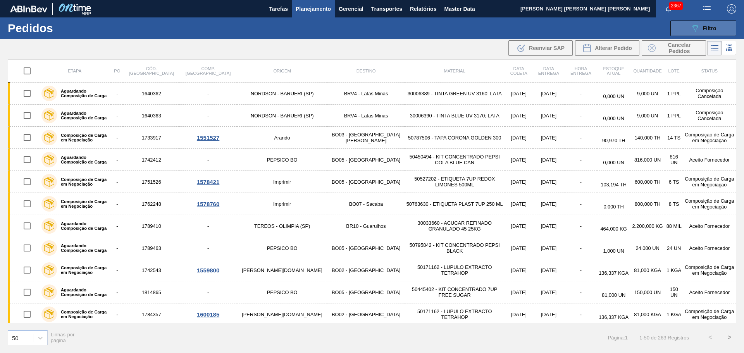
drag, startPoint x: 709, startPoint y: 19, endPoint x: 706, endPoint y: 28, distance: 8.6
click at [709, 19] on div "089F7B8B-B2A5-4AFE-B5C0-19BA573D28AC Filtro Código Pedido Portal Códido PO SAP …" at bounding box center [432, 28] width 617 height 23
click at [705, 28] on span "Filtro" at bounding box center [710, 28] width 14 height 6
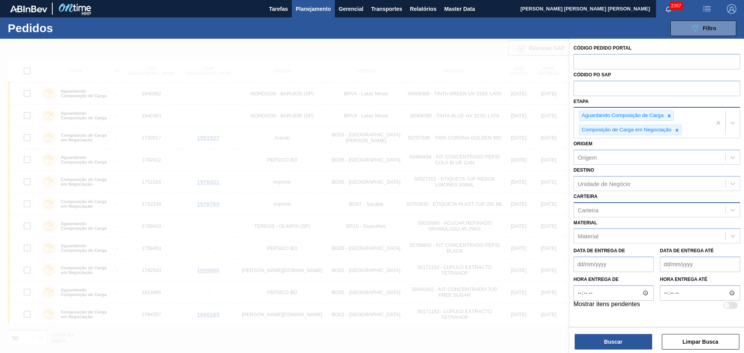
click at [608, 214] on div "Carteira" at bounding box center [650, 209] width 152 height 11
type input "CAIXA"
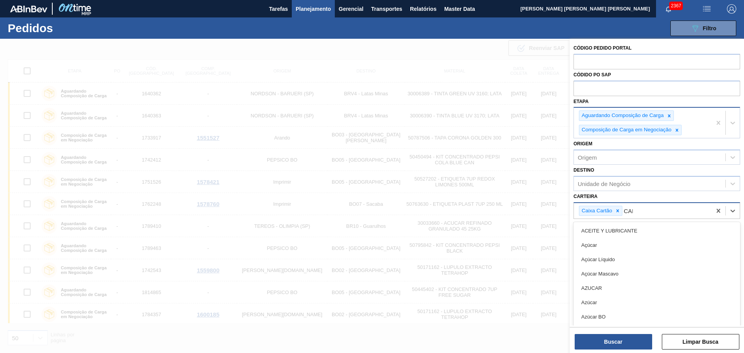
type input "CAIX"
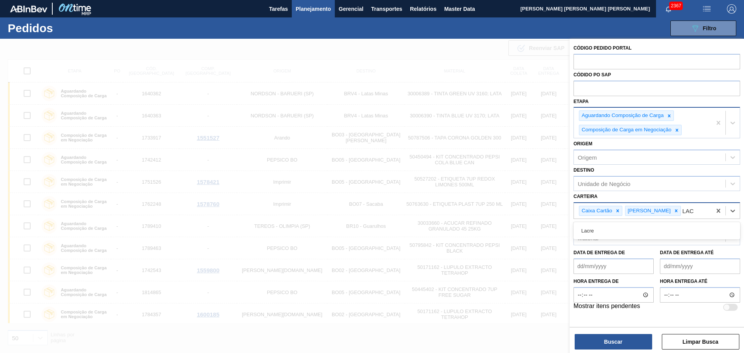
type input "LACR"
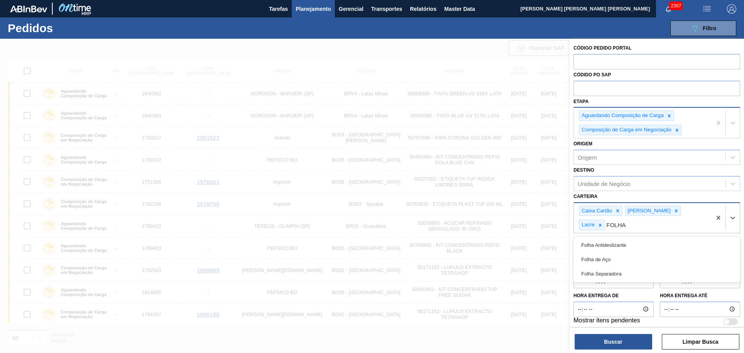
type input "FOLHA SE"
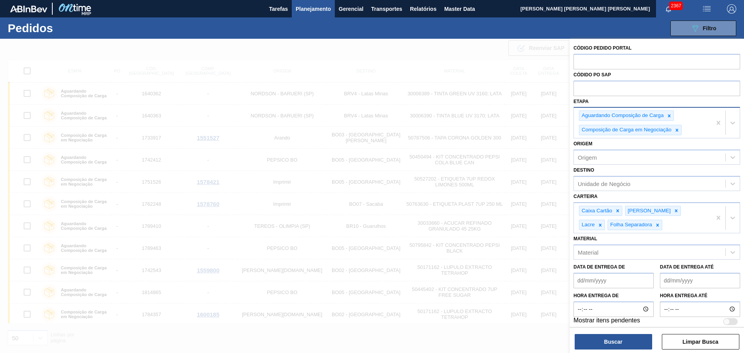
drag, startPoint x: 609, startPoint y: 338, endPoint x: 597, endPoint y: 324, distance: 18.2
click at [608, 338] on button "Buscar" at bounding box center [614, 342] width 78 height 16
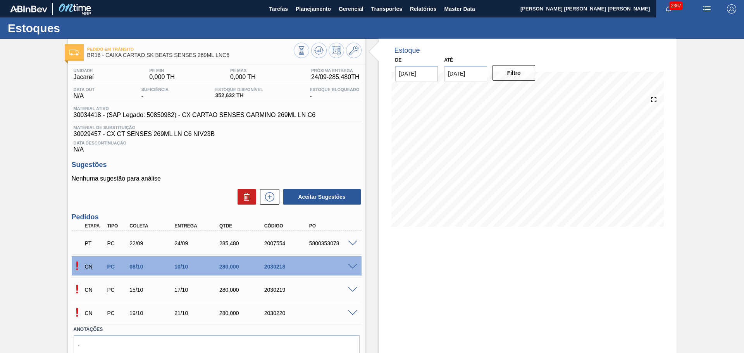
click at [354, 267] on span at bounding box center [352, 267] width 9 height 6
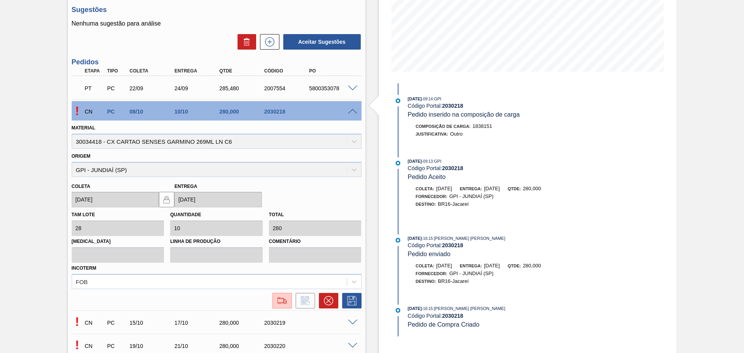
scroll to position [116, 0]
